Goal: Book appointment/travel/reservation

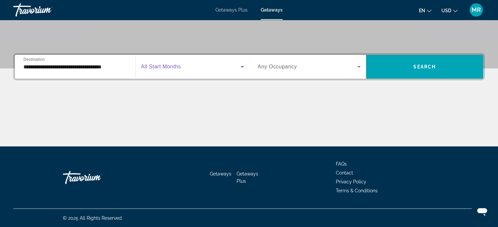
click at [245, 68] on icon "Search widget" at bounding box center [242, 67] width 8 height 8
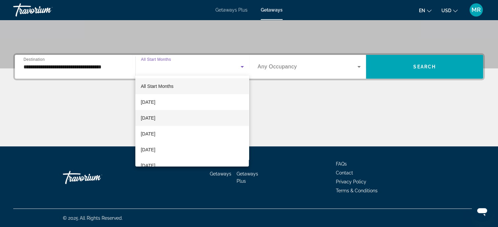
click at [155, 120] on span "[DATE]" at bounding box center [148, 118] width 15 height 8
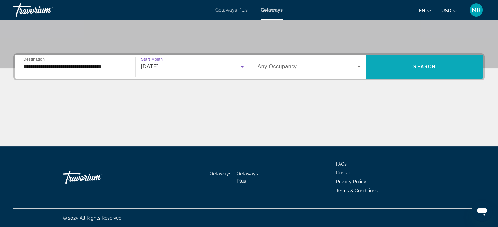
click at [414, 64] on span "Search" at bounding box center [424, 66] width 22 height 5
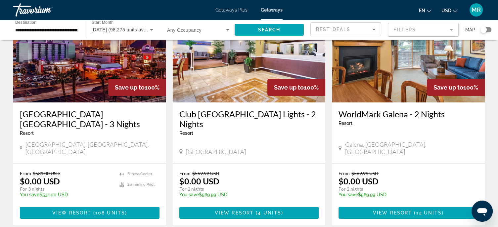
scroll to position [79, 0]
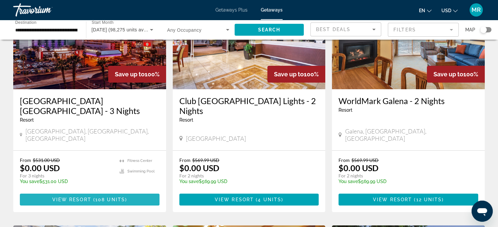
click at [109, 197] on span "108 units" at bounding box center [110, 199] width 30 height 5
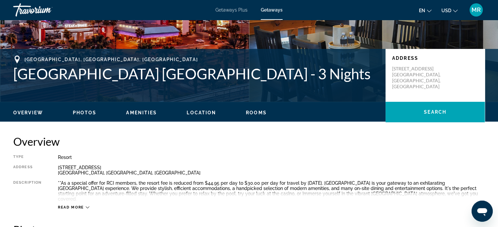
scroll to position [128, 0]
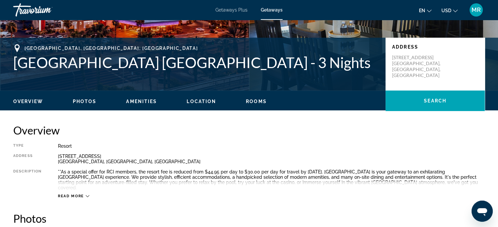
click at [86, 194] on icon "Main content" at bounding box center [88, 196] width 4 height 4
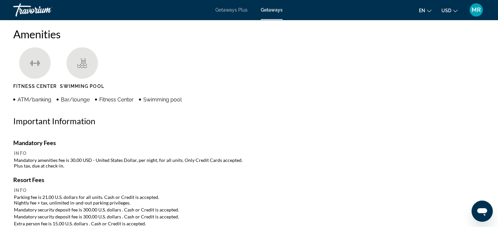
scroll to position [507, 0]
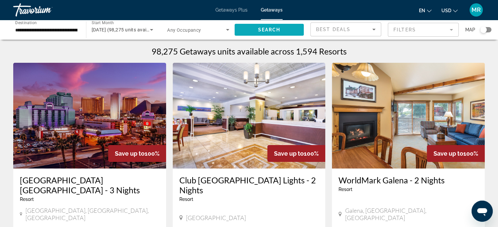
click at [300, 22] on span "Search widget" at bounding box center [268, 30] width 69 height 16
click at [57, 31] on input "**********" at bounding box center [46, 30] width 62 height 8
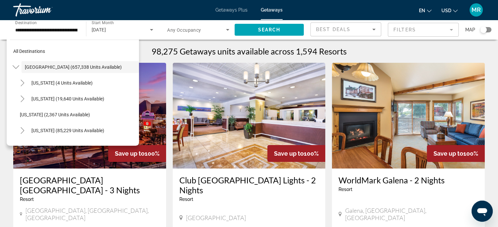
drag, startPoint x: 79, startPoint y: 27, endPoint x: 35, endPoint y: 28, distance: 43.3
click at [35, 28] on div "**********" at bounding box center [46, 30] width 73 height 19
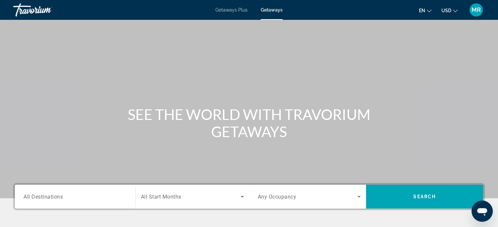
drag, startPoint x: 54, startPoint y: 191, endPoint x: 33, endPoint y: 197, distance: 22.0
click at [33, 197] on span "All Destinations" at bounding box center [42, 196] width 39 height 6
click at [33, 197] on input "Destination All Destinations" at bounding box center [74, 197] width 103 height 8
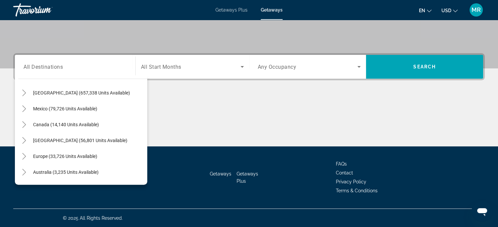
scroll to position [26, 0]
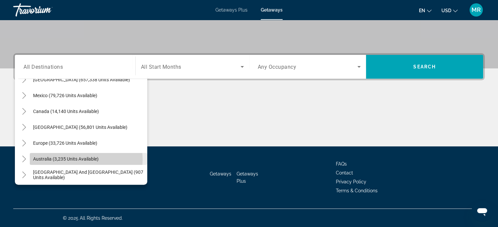
click at [83, 159] on span "Australia (3,235 units available)" at bounding box center [65, 158] width 65 height 5
type input "**********"
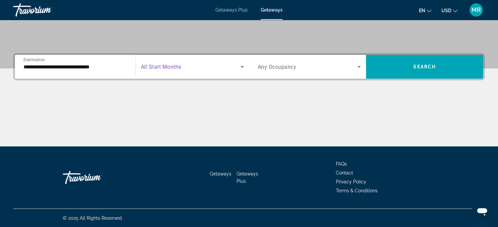
click at [234, 67] on span "Search widget" at bounding box center [191, 67] width 100 height 8
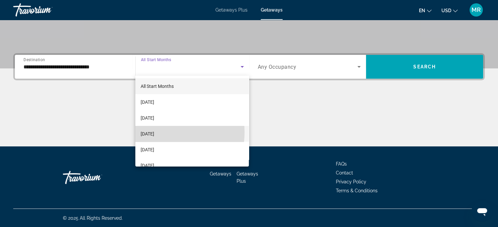
click at [154, 132] on span "[DATE]" at bounding box center [148, 134] width 14 height 8
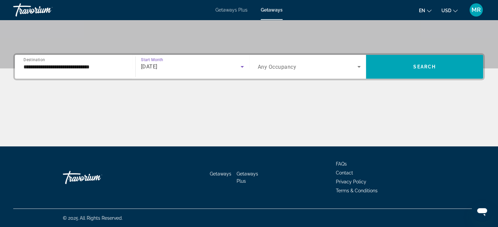
click at [352, 67] on span "Search widget" at bounding box center [308, 67] width 100 height 8
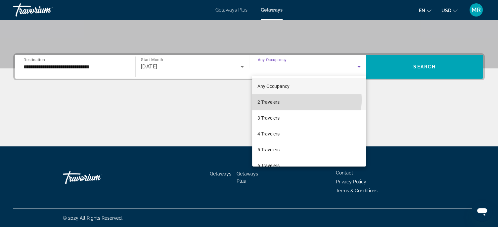
click at [287, 100] on mat-option "2 Travelers" at bounding box center [309, 102] width 114 height 16
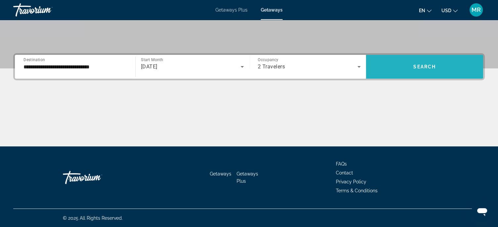
click at [404, 63] on span "Search widget" at bounding box center [424, 67] width 117 height 16
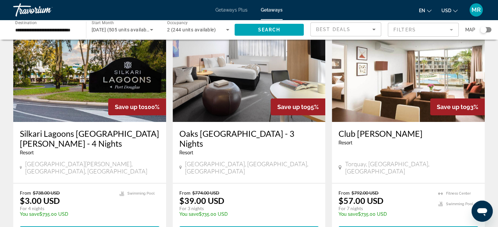
scroll to position [53, 0]
